Goal: Task Accomplishment & Management: Complete application form

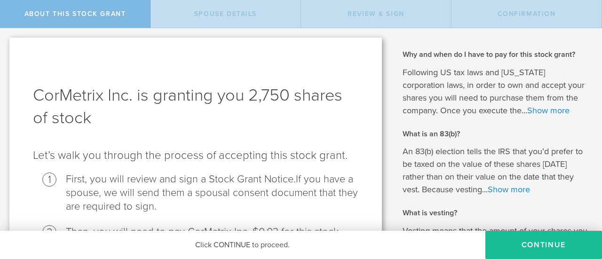
click at [144, 183] on li "First, you will review and sign a Stock Grant Notice. If you have a spouse, we …" at bounding box center [212, 193] width 293 height 41
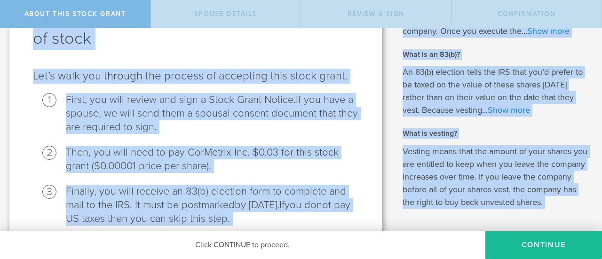
scroll to position [176, 0]
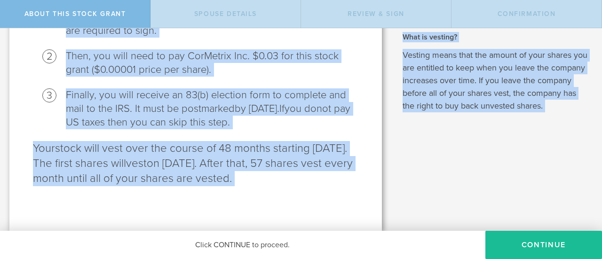
drag, startPoint x: 36, startPoint y: 54, endPoint x: 349, endPoint y: 173, distance: 335.5
click at [349, 173] on div "CorMetrix Inc. is granting you 2,750 shares of stock Let’s walk you through the…" at bounding box center [195, 46] width 373 height 369
copy div "CorMetrix Inc. is granting you 2,750 shares of stock Let’s walk you through the…"
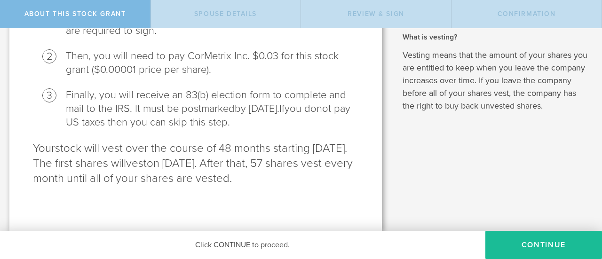
click at [446, 174] on div "Why and when do I have to pay for this stock grant? Following US tax laws and […" at bounding box center [497, 41] width 211 height 379
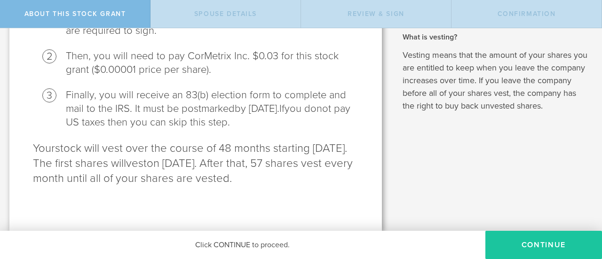
click at [535, 246] on button "CONTINUE" at bounding box center [544, 245] width 117 height 28
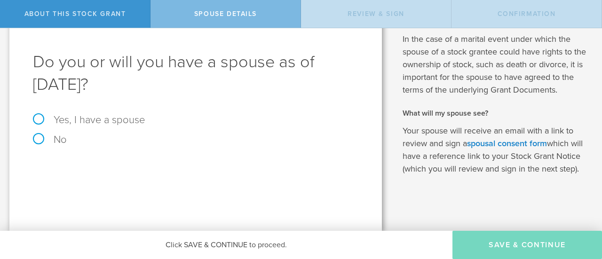
scroll to position [0, 0]
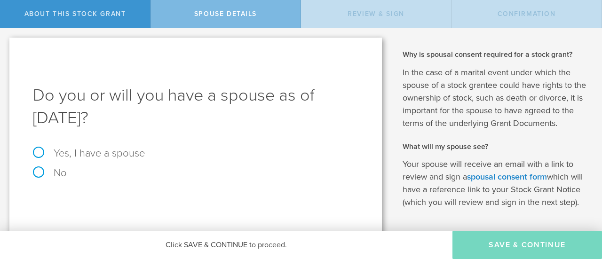
click at [39, 155] on label "Yes, I have a spouse" at bounding box center [196, 153] width 326 height 10
click at [6, 43] on input "Yes, I have a spouse" at bounding box center [3, 35] width 6 height 15
radio input "true"
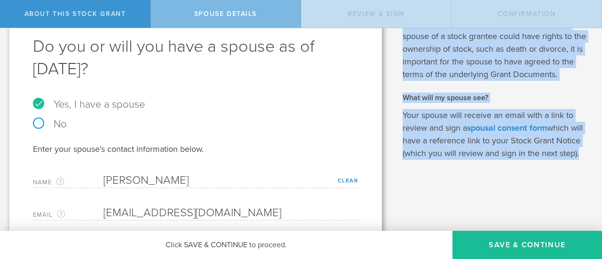
scroll to position [52, 0]
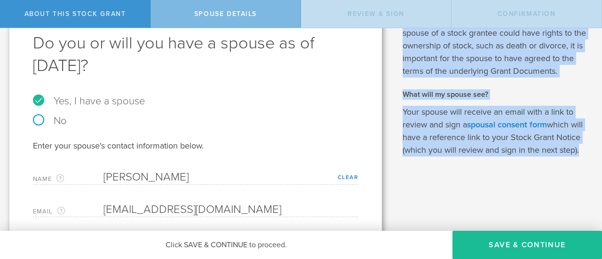
drag, startPoint x: 399, startPoint y: 53, endPoint x: 433, endPoint y: 167, distance: 118.4
click at [433, 157] on div "Why is spousal consent required for a stock grant? In the case of a marital eve…" at bounding box center [495, 77] width 185 height 160
copy div "Why is spousal consent required for a stock grant? In the case of a marital eve…"
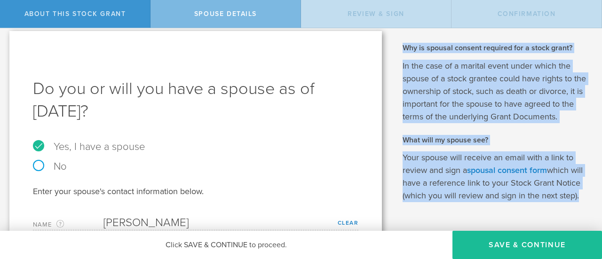
scroll to position [0, 0]
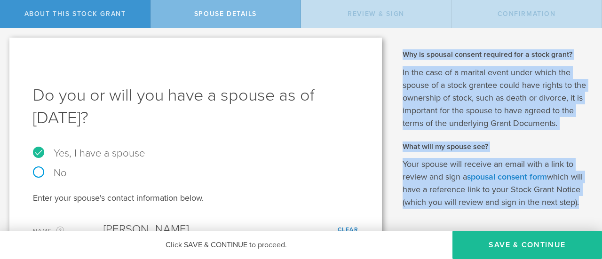
click at [428, 99] on p "In the case of a marital event under which the spouse of a stock grantee could …" at bounding box center [495, 98] width 185 height 64
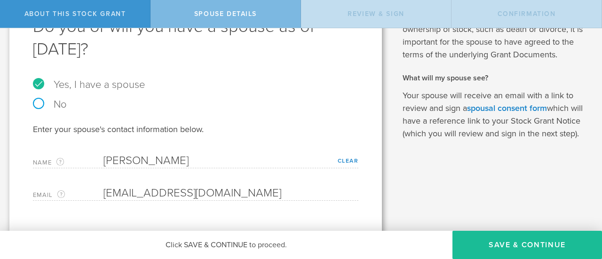
scroll to position [87, 0]
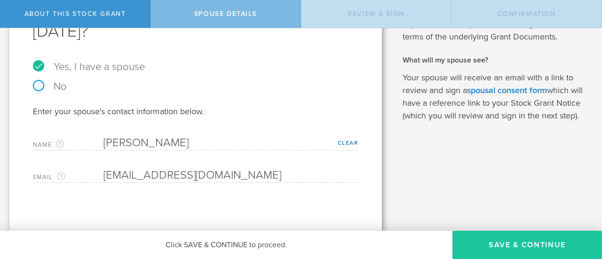
click at [512, 244] on button "Save & Continue" at bounding box center [528, 245] width 150 height 28
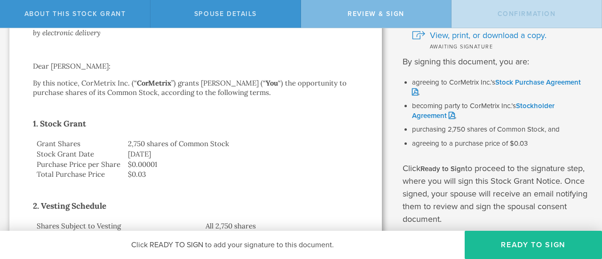
scroll to position [0, 0]
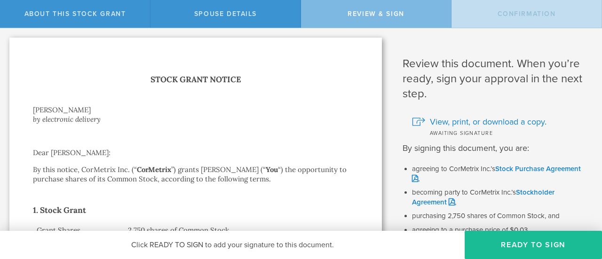
click at [186, 172] on p "By this notice, CorMetrix Inc. (“ CorMetrix ”) grants [PERSON_NAME] (“ You “) t…" at bounding box center [196, 174] width 326 height 19
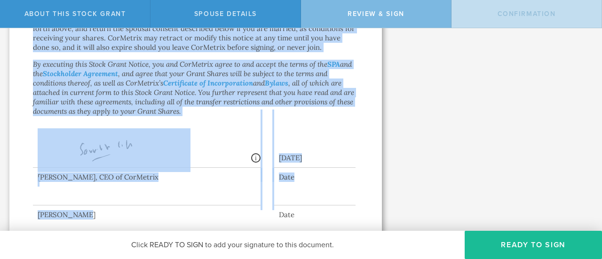
scroll to position [820, 0]
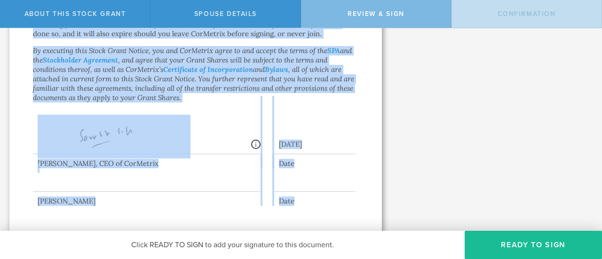
drag, startPoint x: 149, startPoint y: 78, endPoint x: 303, endPoint y: 194, distance: 193.2
copy div "Lorem Ipsum Dolors Amet Consect ad elitseddoe temporin Utla Etdo Magnaal: En ad…"
